Goal: Transaction & Acquisition: Purchase product/service

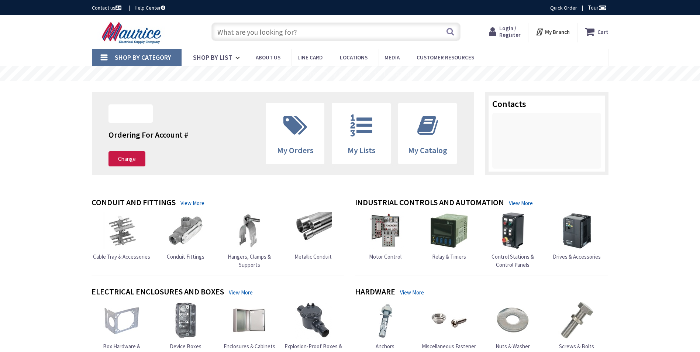
click at [505, 38] on span "Login / Register" at bounding box center [509, 32] width 21 height 14
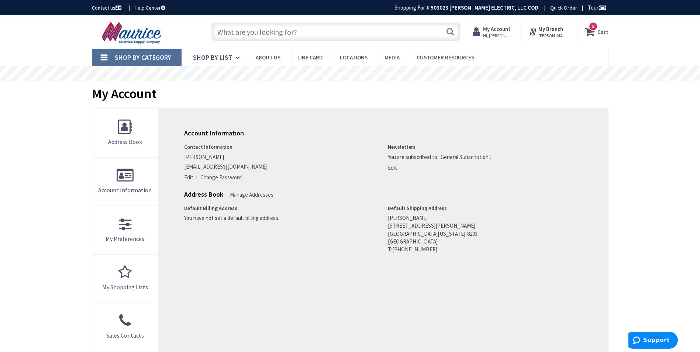
click at [419, 30] on input "text" at bounding box center [335, 32] width 249 height 18
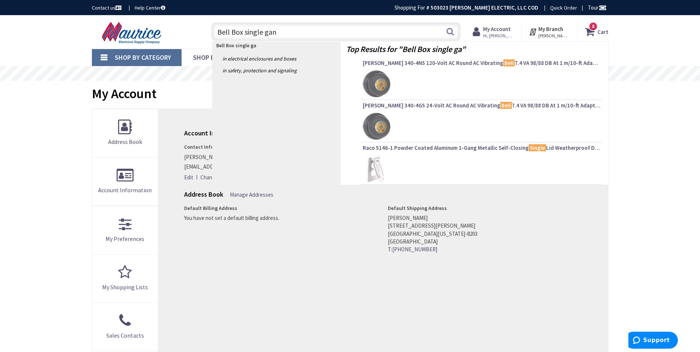
type input "Bell Box single gang"
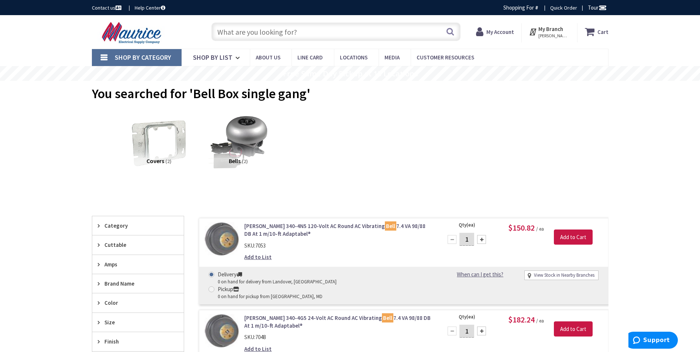
click at [244, 35] on input "text" at bounding box center [335, 32] width 249 height 18
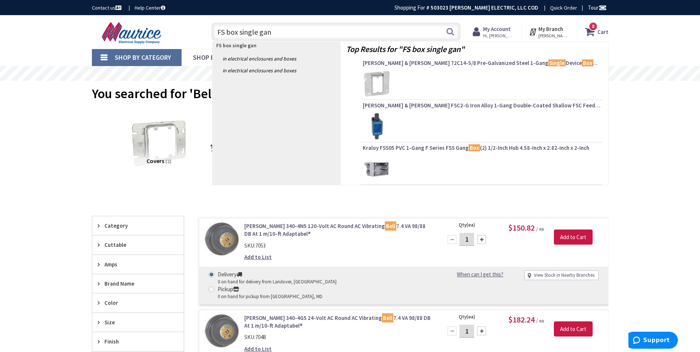
type input "FS box single gang"
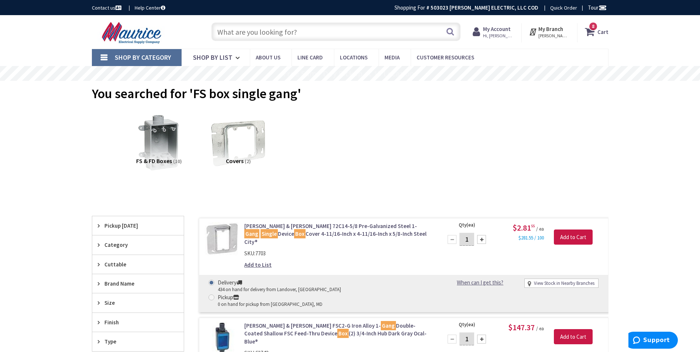
click at [272, 32] on input "text" at bounding box center [335, 32] width 249 height 18
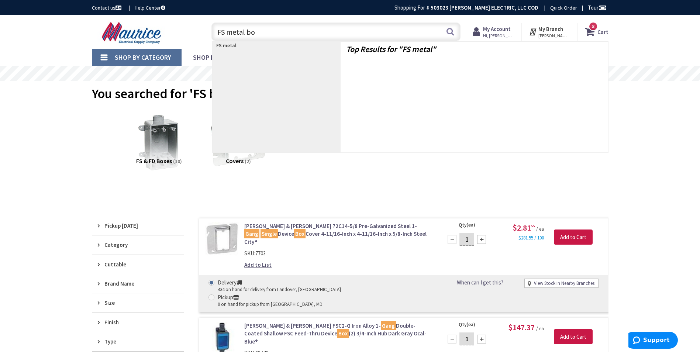
type input "FS metal box"
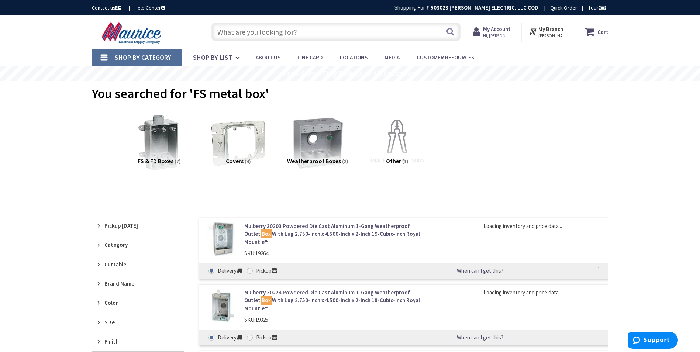
click at [345, 230] on link "Mulberry 30203 Powdered Die Cast Aluminum 1-Gang Weatherproof Outlet Box With L…" at bounding box center [338, 234] width 188 height 24
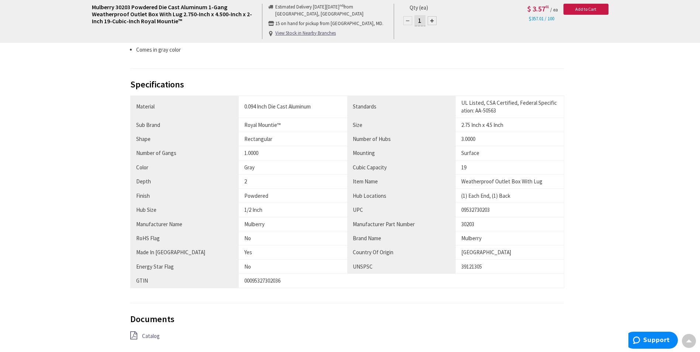
scroll to position [480, 0]
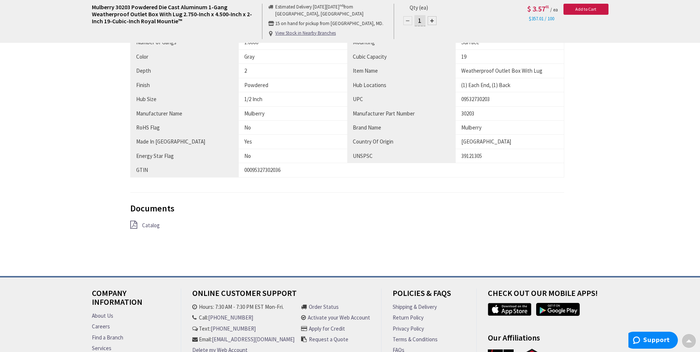
click at [156, 225] on span "Catalog" at bounding box center [151, 225] width 18 height 7
